Goal: Find specific page/section: Find specific page/section

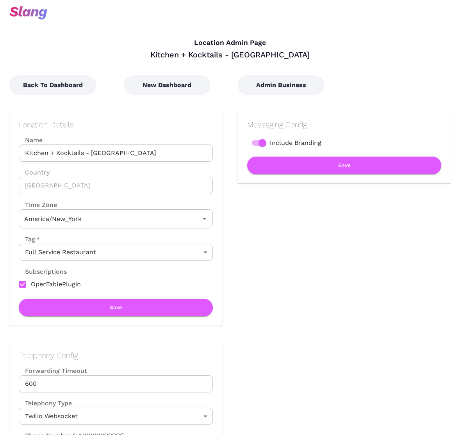
type input "Eastern Time"
click at [287, 82] on button "Admin Business" at bounding box center [281, 85] width 87 height 20
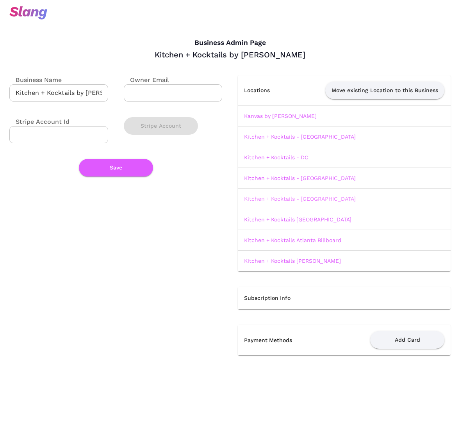
click at [292, 199] on link "Kitchen + Kocktails - [GEOGRAPHIC_DATA]" at bounding box center [300, 199] width 112 height 6
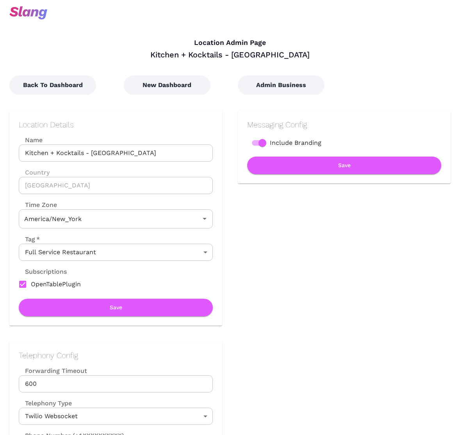
type input "Eastern Time"
click at [70, 90] on button "Back To Dashboard" at bounding box center [52, 85] width 87 height 20
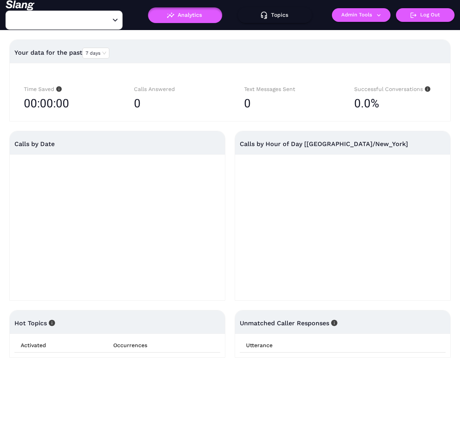
type input "Kitchen + Kocktails - [GEOGRAPHIC_DATA]"
click at [374, 13] on button "Admin Tools" at bounding box center [361, 15] width 59 height 14
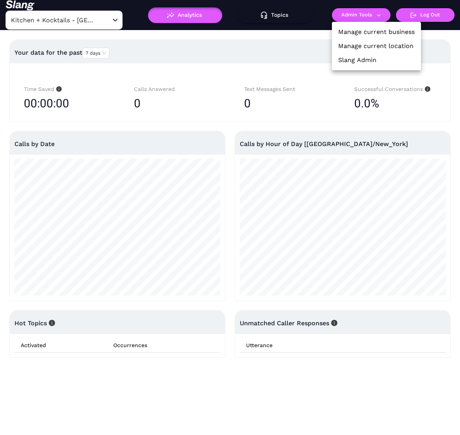
click at [370, 48] on link "Manage current location" at bounding box center [375, 45] width 75 height 9
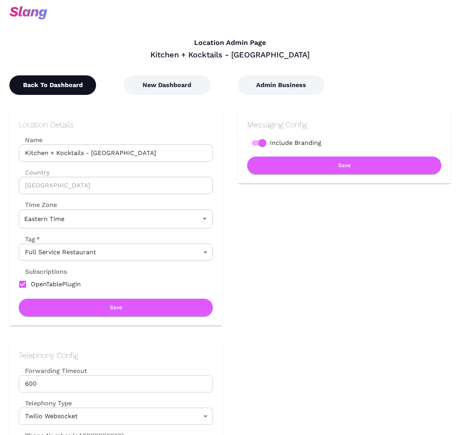
click at [73, 84] on button "Back To Dashboard" at bounding box center [52, 85] width 87 height 20
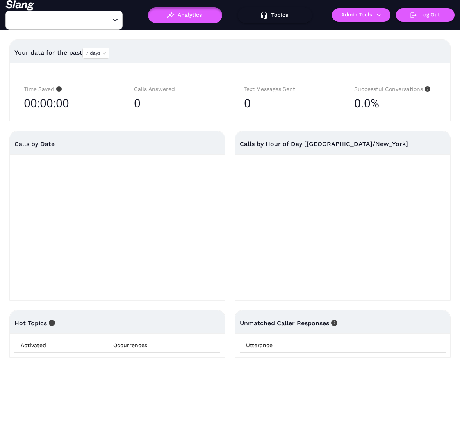
type input "Kitchen + Kocktails - [GEOGRAPHIC_DATA]"
